Goal: Check status

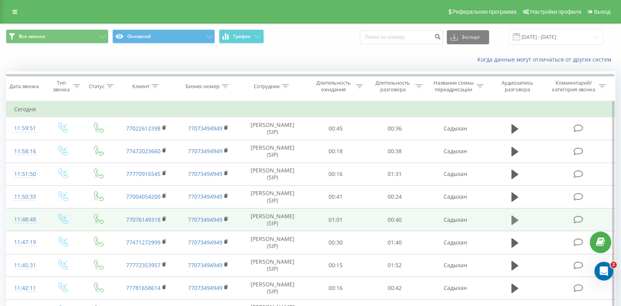
click at [512, 220] on icon at bounding box center [514, 219] width 7 height 9
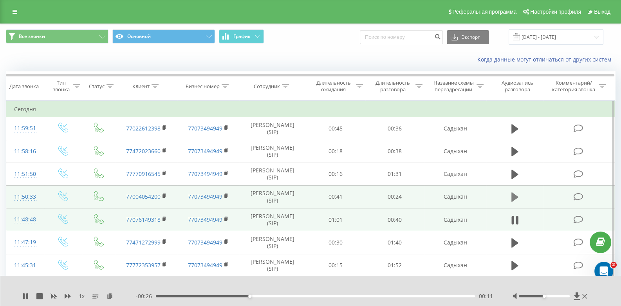
click at [516, 198] on icon at bounding box center [514, 196] width 7 height 9
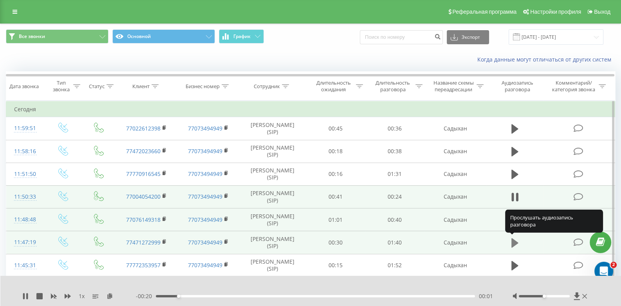
click at [515, 242] on icon at bounding box center [514, 242] width 7 height 9
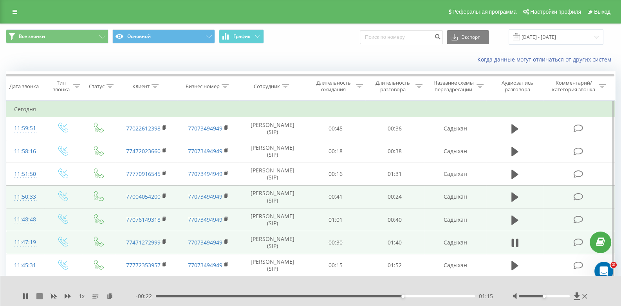
click at [37, 297] on icon at bounding box center [39, 296] width 6 height 6
click at [515, 243] on icon at bounding box center [514, 242] width 7 height 9
click at [517, 243] on icon at bounding box center [517, 242] width 2 height 9
click at [165, 239] on icon at bounding box center [164, 241] width 3 height 4
